Goal: Navigation & Orientation: Go to known website

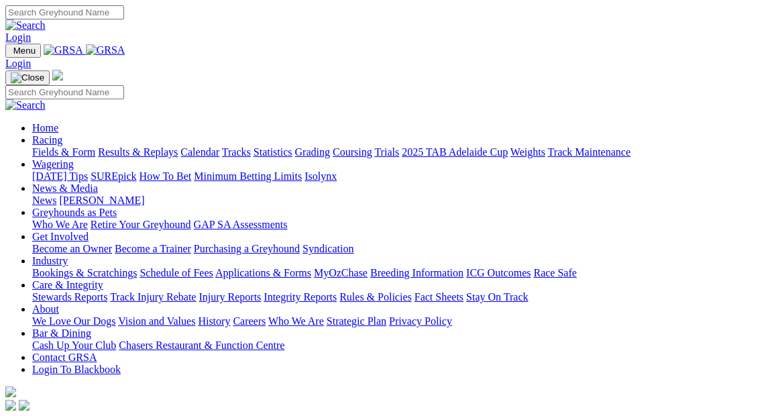
scroll to position [610, 0]
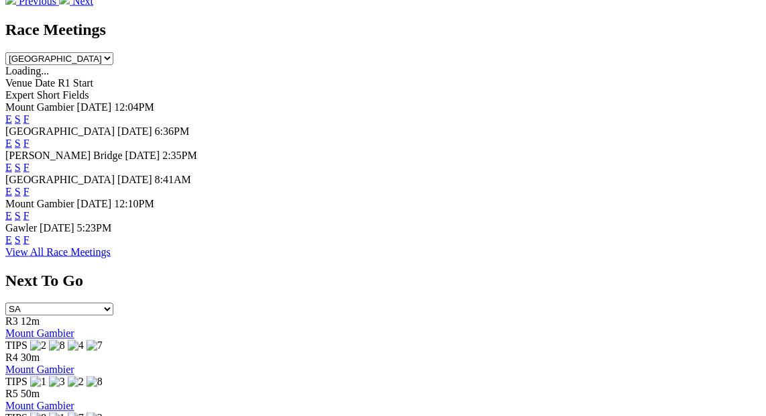
drag, startPoint x: 76, startPoint y: 174, endPoint x: 88, endPoint y: 156, distance: 22.3
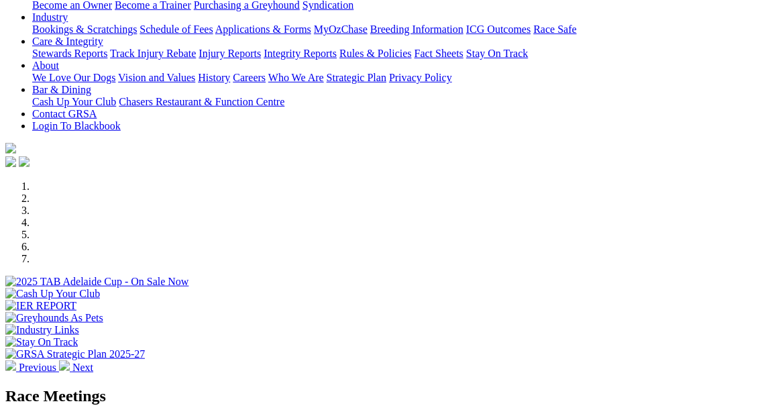
scroll to position [549, 0]
